Goal: Check status: Check status

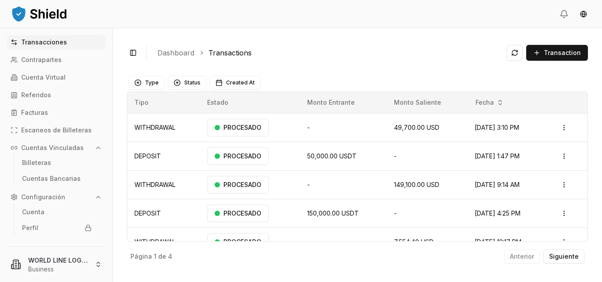
click at [479, 47] on div "Toggle Sidebar Dashboard Transactions Transaction" at bounding box center [357, 52] width 461 height 21
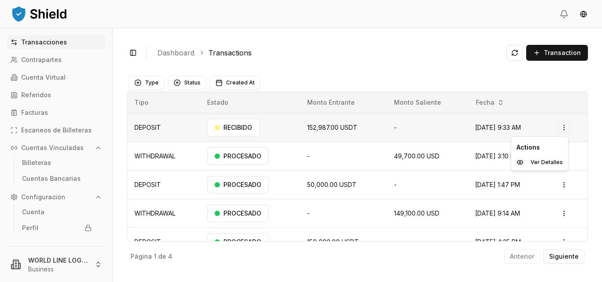
click at [559, 126] on html "Transacciones Contrapartes Cuenta Virtual Referidos Facturas Escaneos de Billet…" at bounding box center [301, 141] width 602 height 282
click at [43, 78] on html "Transacciones Contrapartes Cuenta Virtual Referidos Facturas Escaneos de Billet…" at bounding box center [301, 141] width 602 height 282
click at [44, 39] on p "Transacciones" at bounding box center [44, 42] width 46 height 6
click at [17, 77] on icon at bounding box center [16, 79] width 1 height 4
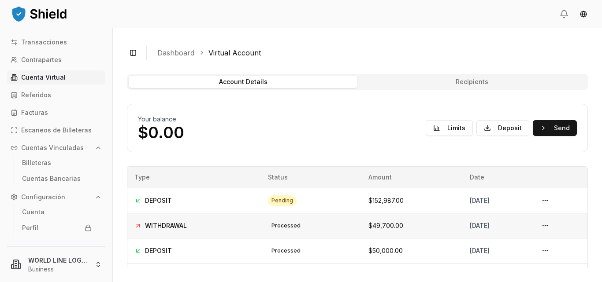
click at [384, 224] on td "$49,700.00" at bounding box center [411, 225] width 101 height 25
